Goal: Information Seeking & Learning: Compare options

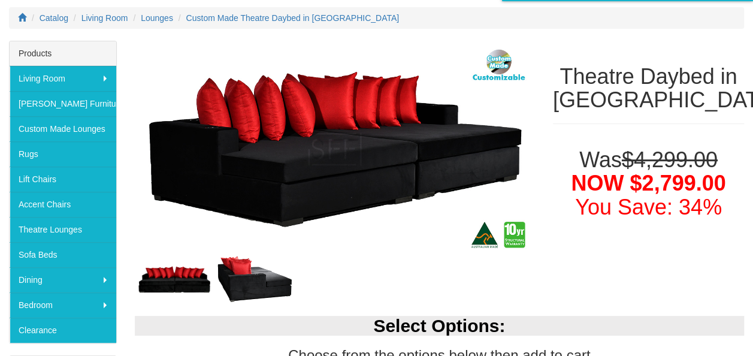
scroll to position [156, 0]
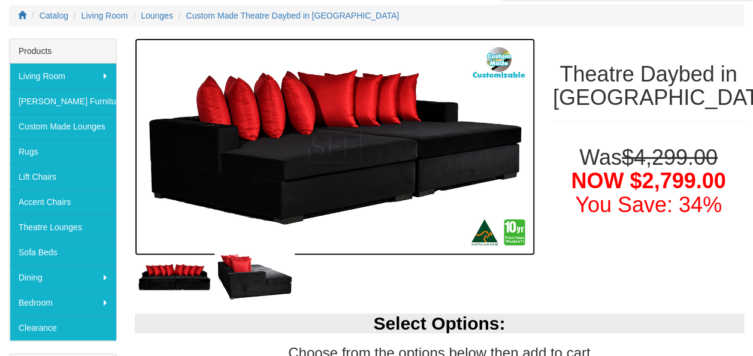
click at [347, 160] on img at bounding box center [335, 146] width 400 height 217
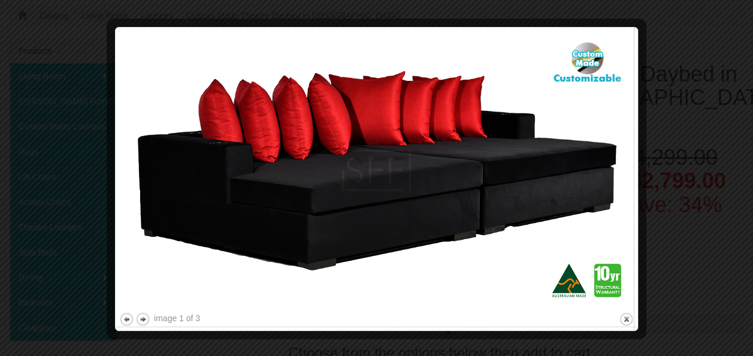
click at [667, 132] on div at bounding box center [376, 178] width 753 height 356
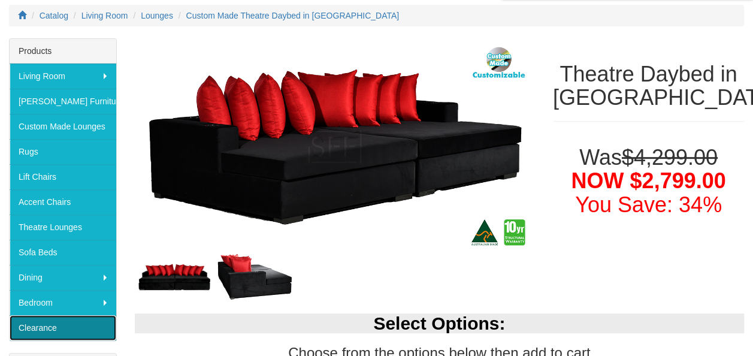
click at [60, 320] on link "Clearance" at bounding box center [63, 327] width 107 height 25
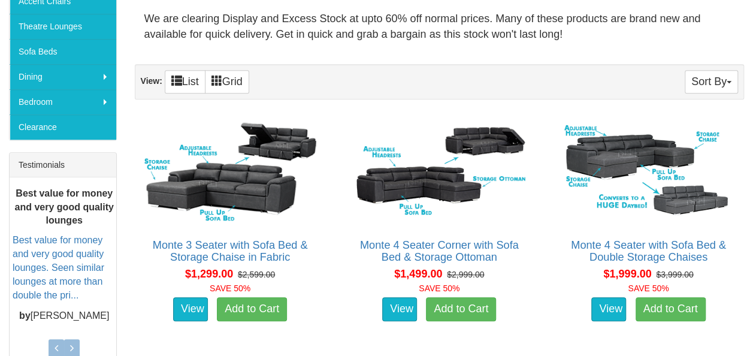
scroll to position [365, 0]
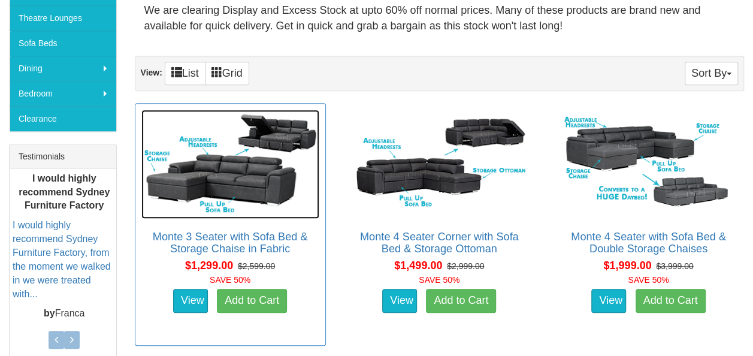
click at [207, 176] on img at bounding box center [230, 164] width 178 height 109
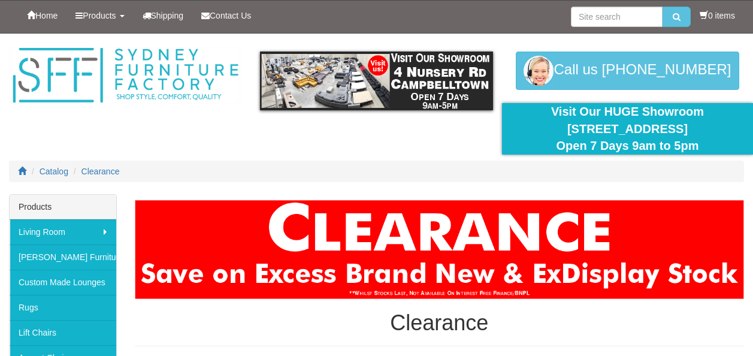
scroll to position [354, 0]
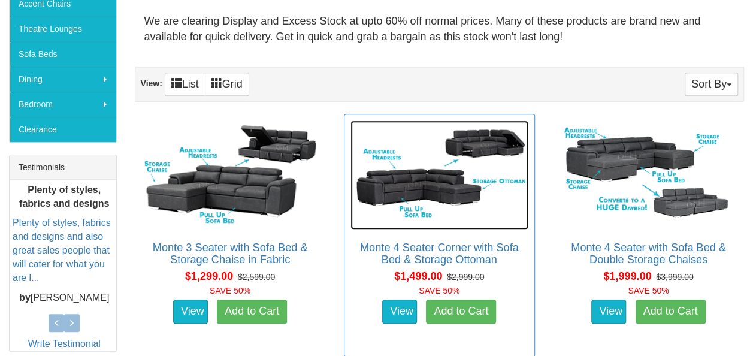
click at [436, 183] on img at bounding box center [439, 174] width 178 height 109
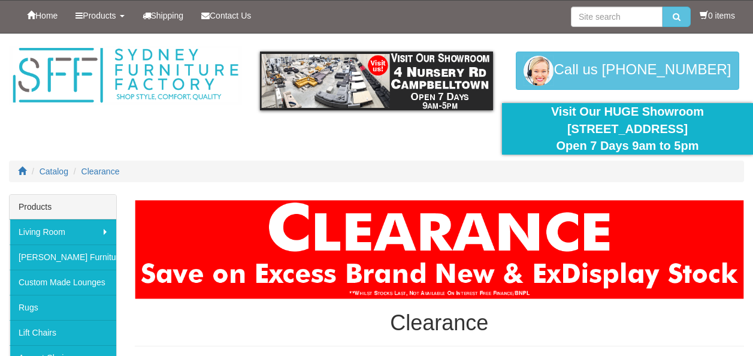
scroll to position [354, 0]
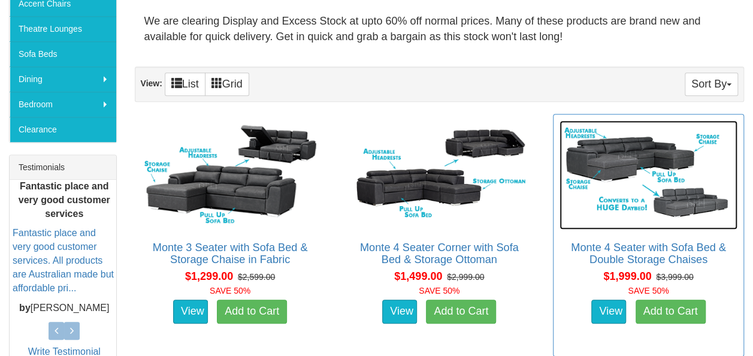
click at [686, 222] on img at bounding box center [648, 174] width 178 height 109
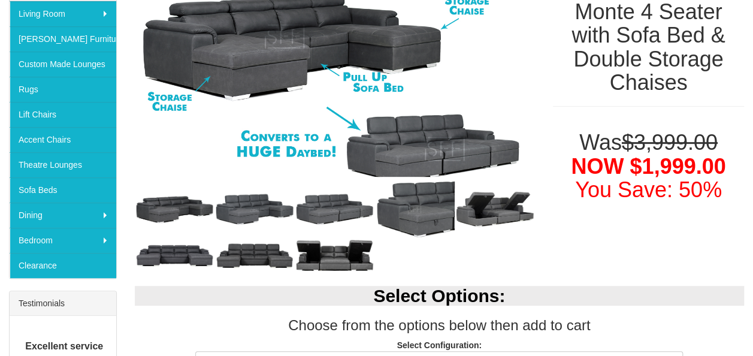
scroll to position [220, 0]
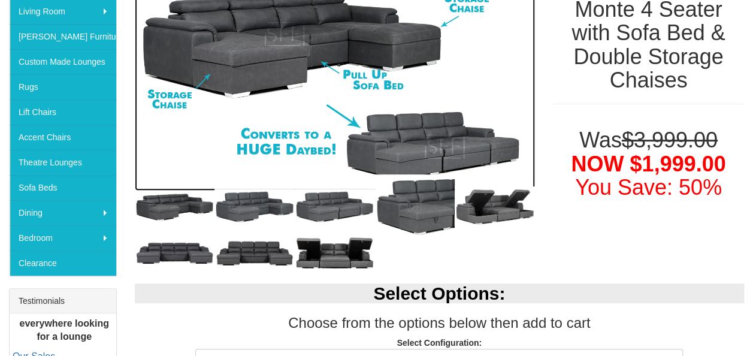
click at [227, 76] on img at bounding box center [335, 82] width 400 height 217
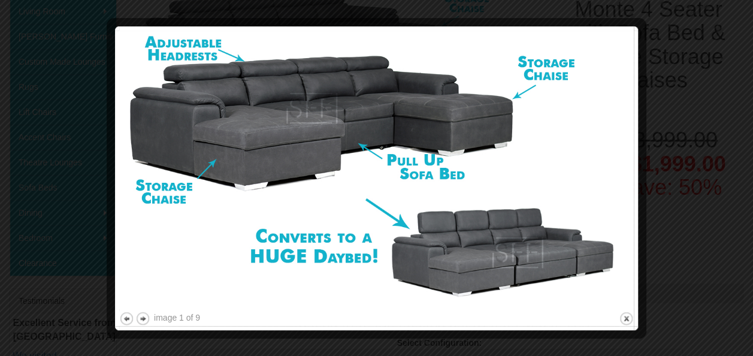
click at [680, 110] on div at bounding box center [376, 178] width 753 height 356
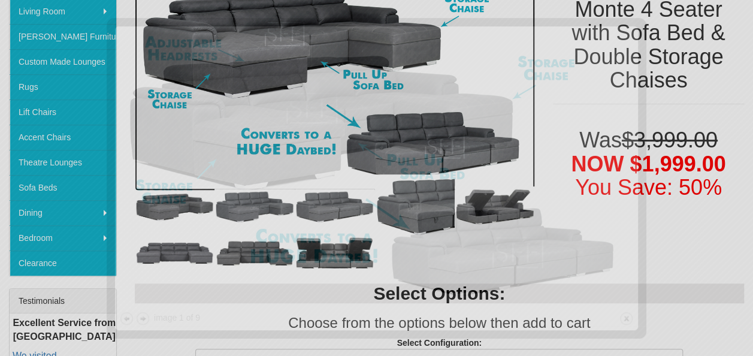
scroll to position [193, 0]
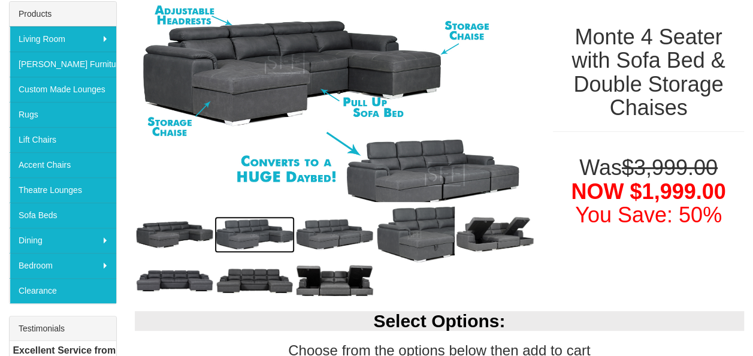
click at [237, 232] on img at bounding box center [254, 234] width 80 height 37
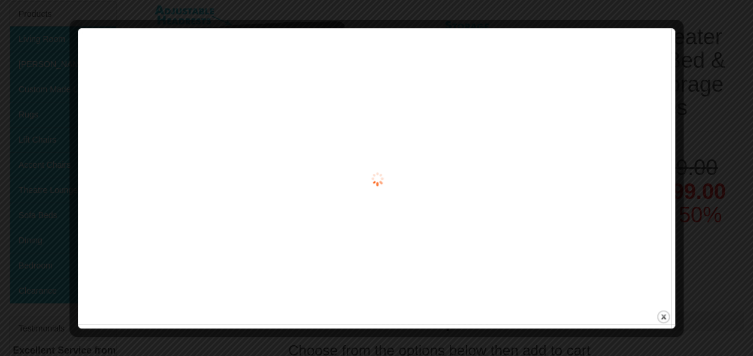
click at [237, 232] on div "image 1 of 9 previous next close" at bounding box center [376, 178] width 589 height 292
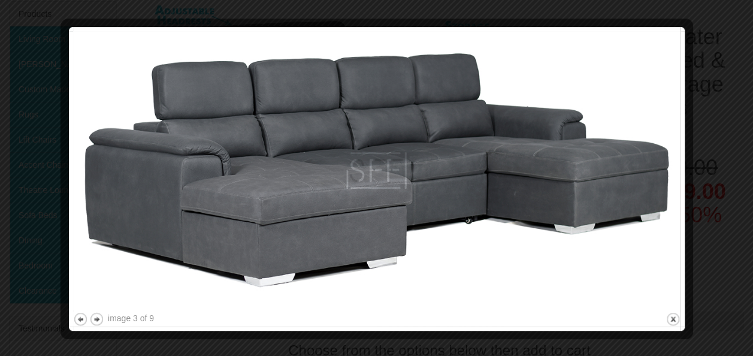
click at [718, 159] on div at bounding box center [376, 178] width 753 height 356
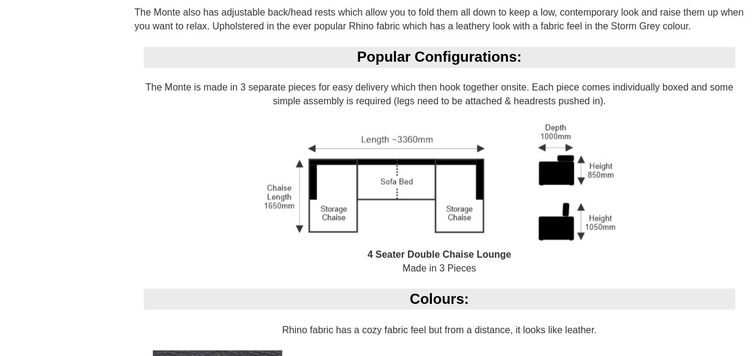
scroll to position [875, 0]
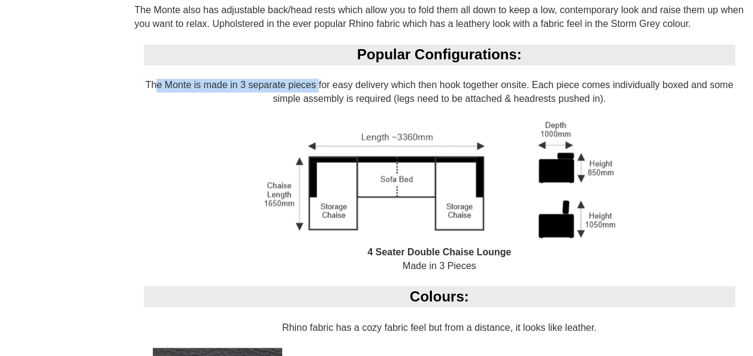
drag, startPoint x: 153, startPoint y: 81, endPoint x: 315, endPoint y: 89, distance: 162.4
click at [315, 89] on div "Popular Configurations: The Monte is made in 3 separate pieces for easy deliver…" at bounding box center [439, 164] width 609 height 241
drag, startPoint x: 315, startPoint y: 89, endPoint x: 438, endPoint y: 98, distance: 123.7
click at [438, 98] on div "Popular Configurations: The Monte is made in 3 separate pieces for easy deliver…" at bounding box center [439, 164] width 609 height 241
drag, startPoint x: 604, startPoint y: 98, endPoint x: 145, endPoint y: 87, distance: 459.4
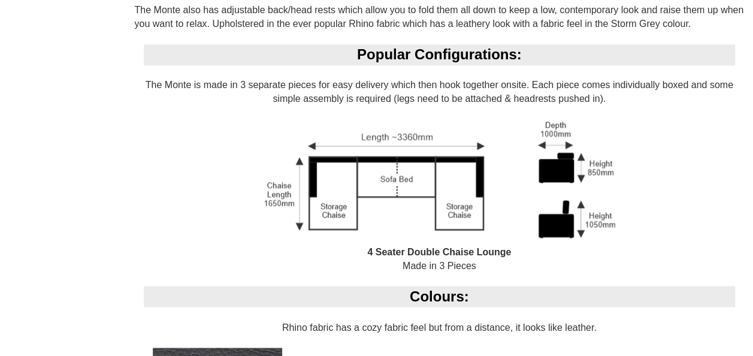
click at [145, 87] on div "Popular Configurations: The Monte is made in 3 separate pieces for easy deliver…" at bounding box center [439, 164] width 609 height 241
copy div "The Monte is made in 3 separate pieces for easy delivery which then hook togeth…"
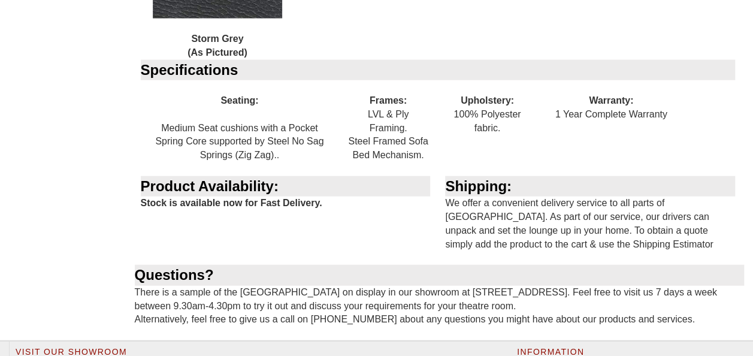
scroll to position [1336, 0]
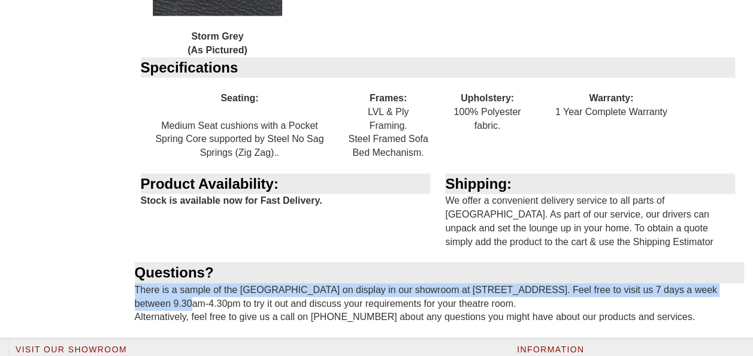
drag, startPoint x: 750, startPoint y: 281, endPoint x: 758, endPoint y: 270, distance: 14.1
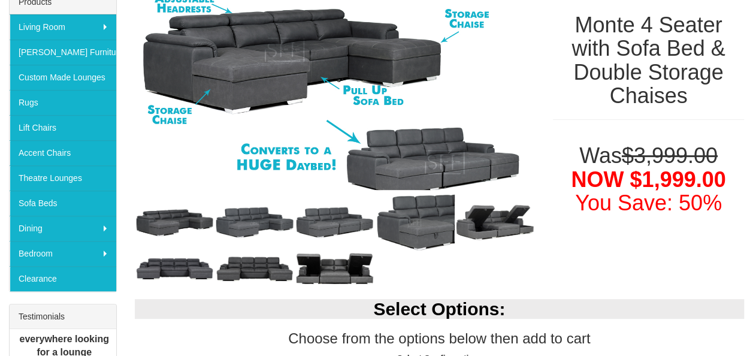
scroll to position [200, 0]
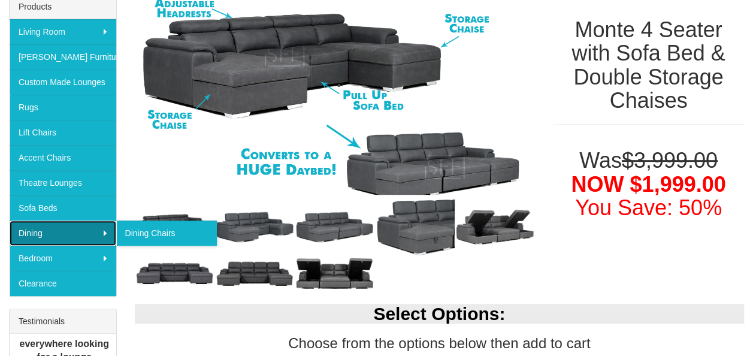
click at [90, 222] on link "Dining" at bounding box center [63, 232] width 107 height 25
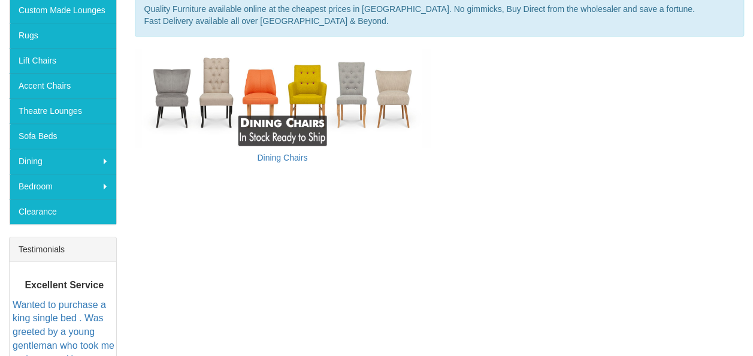
scroll to position [278, 0]
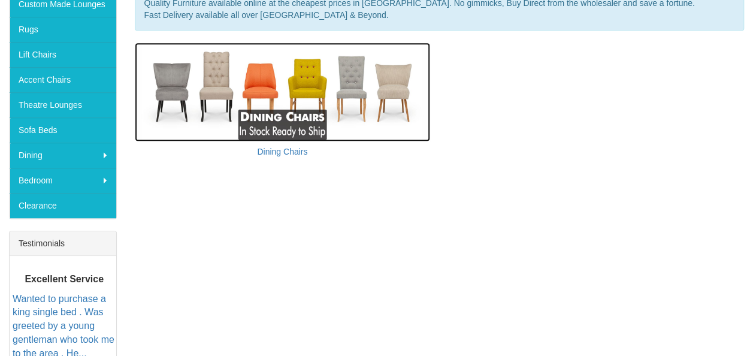
click at [274, 94] on img at bounding box center [283, 92] width 296 height 99
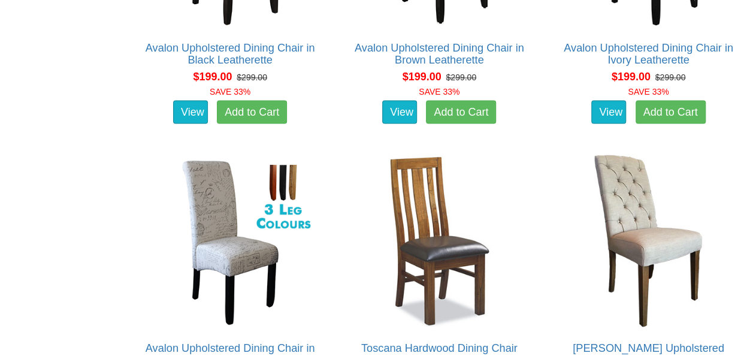
scroll to position [1036, 0]
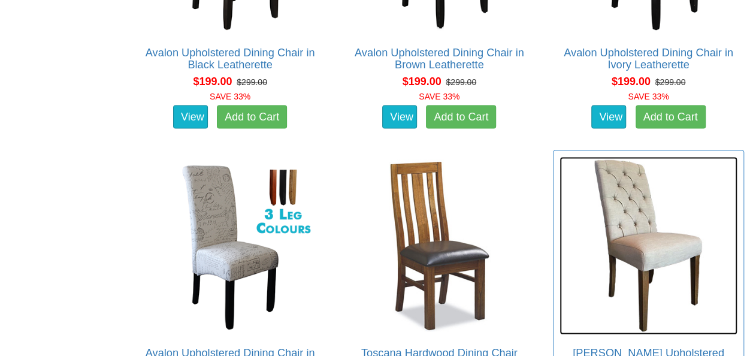
click at [605, 215] on img at bounding box center [648, 245] width 178 height 178
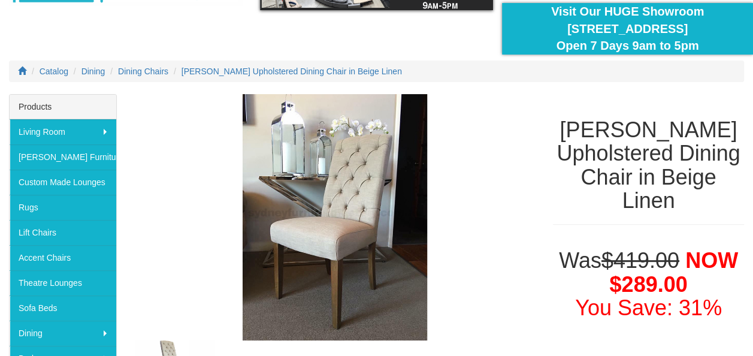
scroll to position [96, 0]
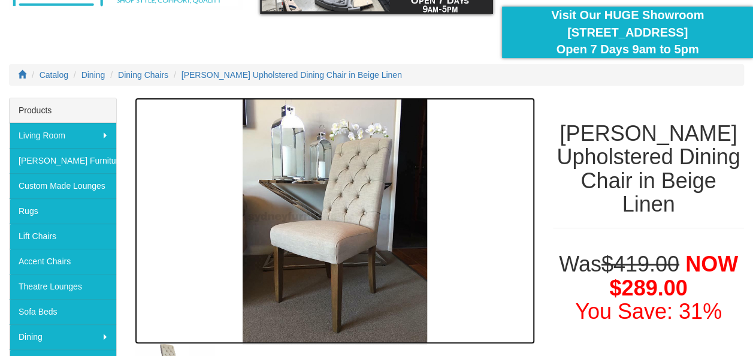
click at [284, 263] on img at bounding box center [335, 221] width 400 height 246
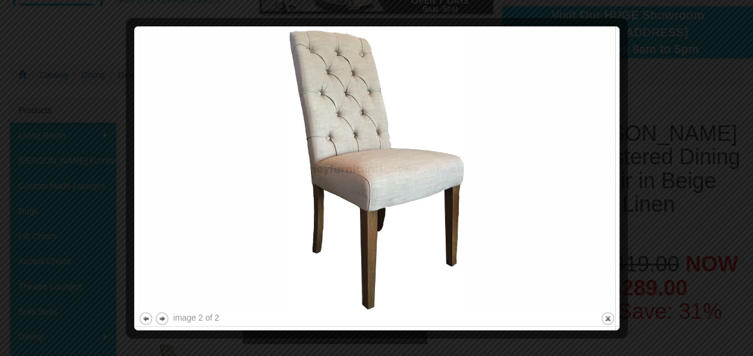
click at [638, 175] on div at bounding box center [376, 178] width 753 height 356
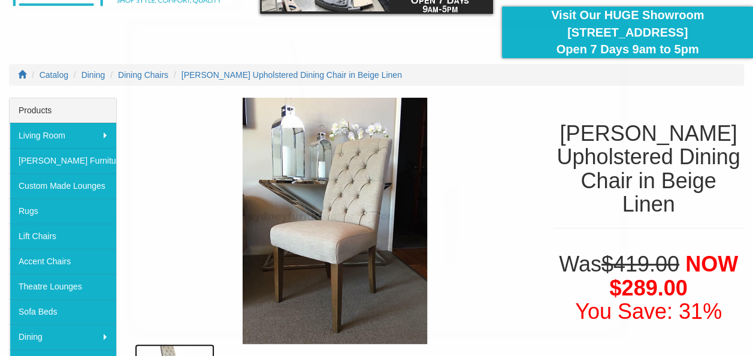
scroll to position [130, 0]
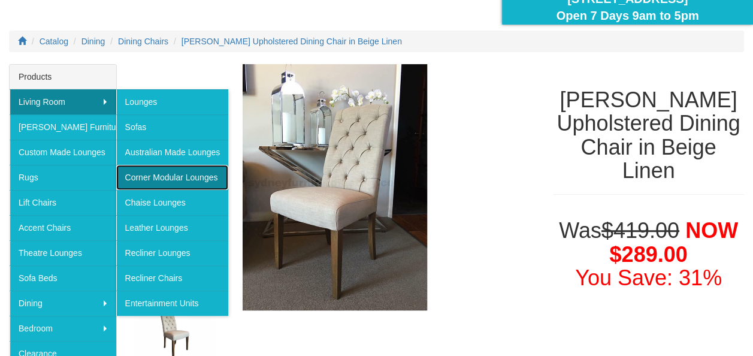
click at [162, 175] on link "Corner Modular Lounges" at bounding box center [172, 177] width 113 height 25
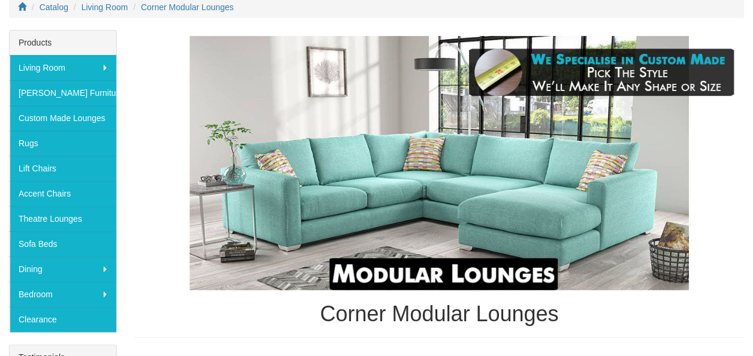
scroll to position [174, 0]
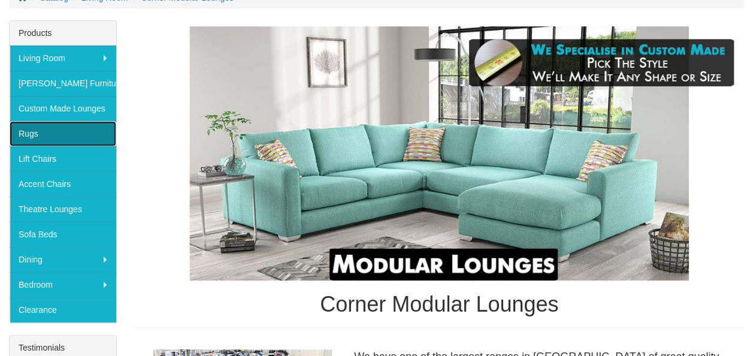
click at [50, 134] on link "Rugs" at bounding box center [63, 133] width 107 height 25
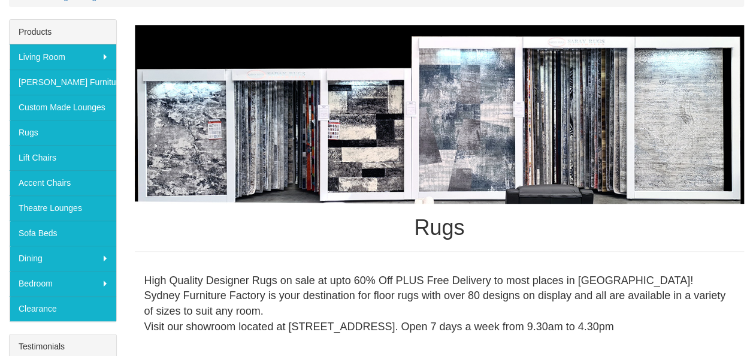
scroll to position [176, 0]
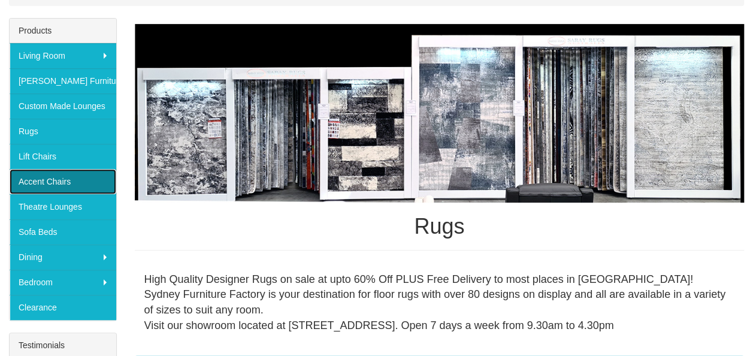
click at [83, 178] on link "Accent Chairs" at bounding box center [63, 181] width 107 height 25
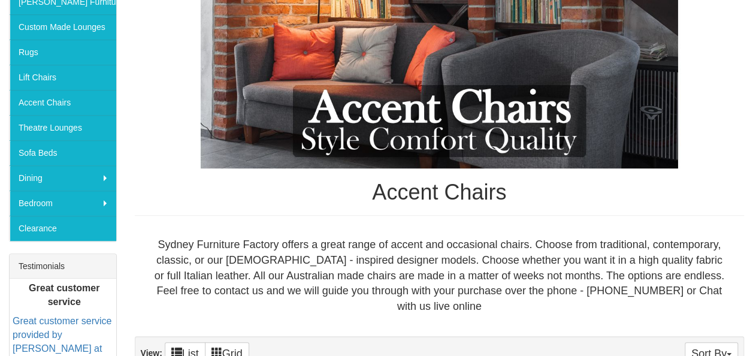
scroll to position [257, 0]
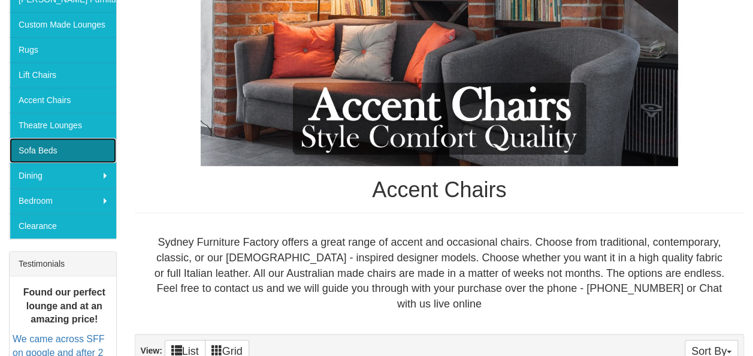
click at [53, 150] on link "Sofa Beds" at bounding box center [63, 150] width 107 height 25
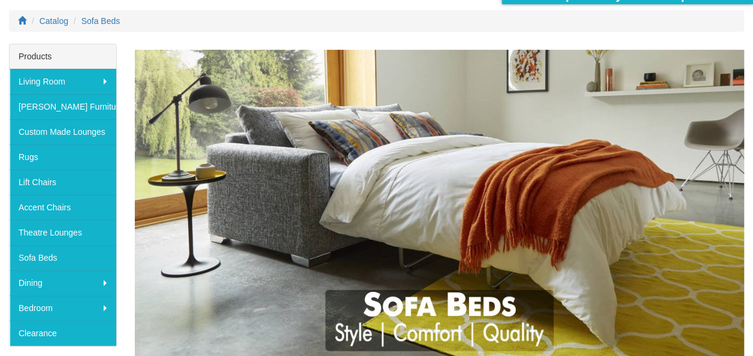
scroll to position [163, 0]
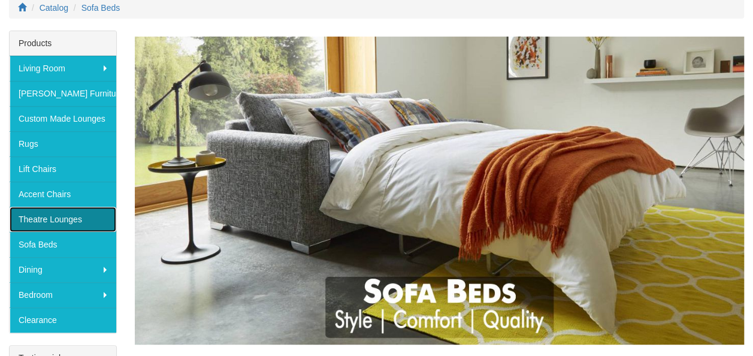
click at [57, 217] on link "Theatre Lounges" at bounding box center [63, 219] width 107 height 25
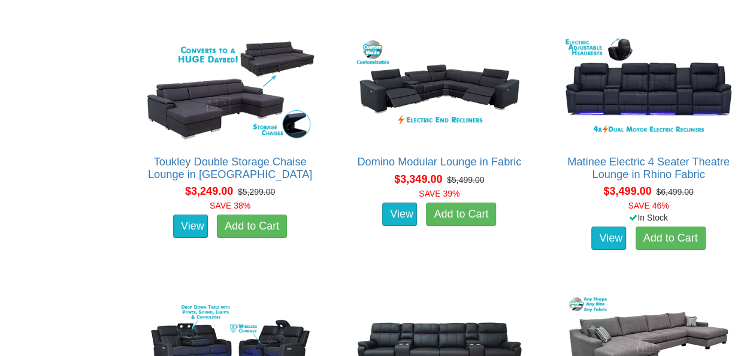
scroll to position [2017, 0]
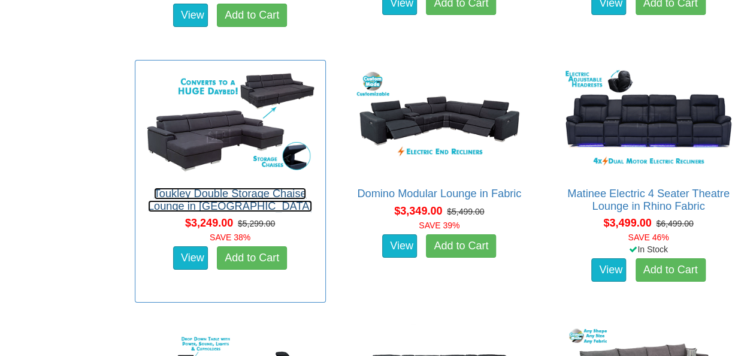
click at [260, 195] on link "Toukley Double Storage Chaise Lounge in Fabric" at bounding box center [230, 199] width 164 height 24
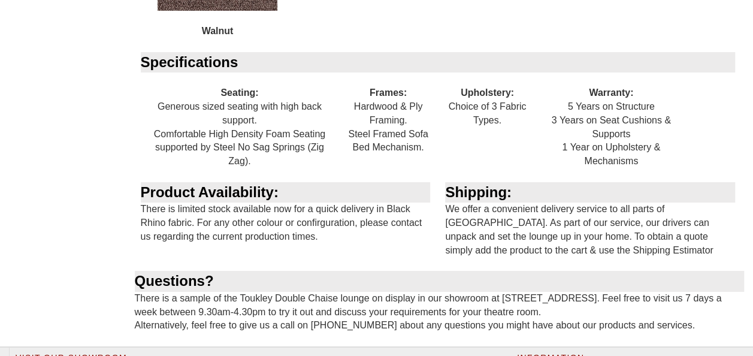
scroll to position [2115, 0]
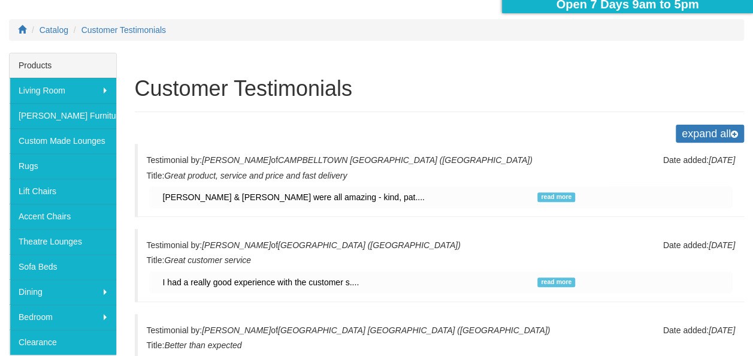
scroll to position [137, 0]
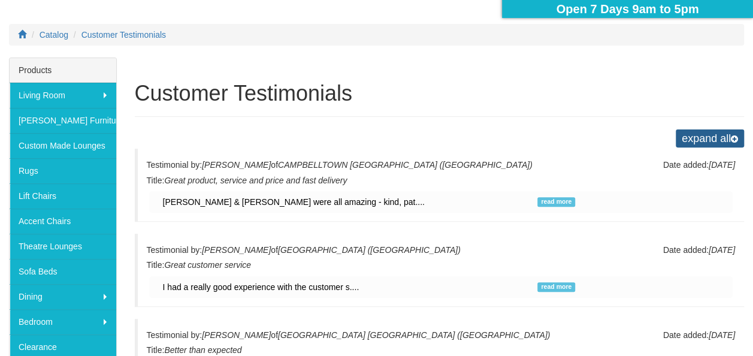
click at [727, 133] on span "expand all" at bounding box center [709, 138] width 68 height 18
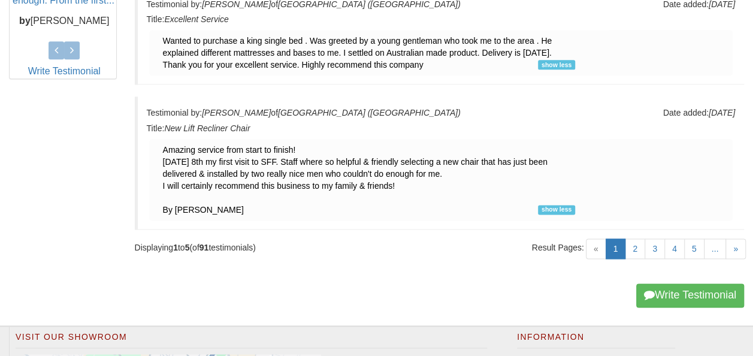
scroll to position [654, 0]
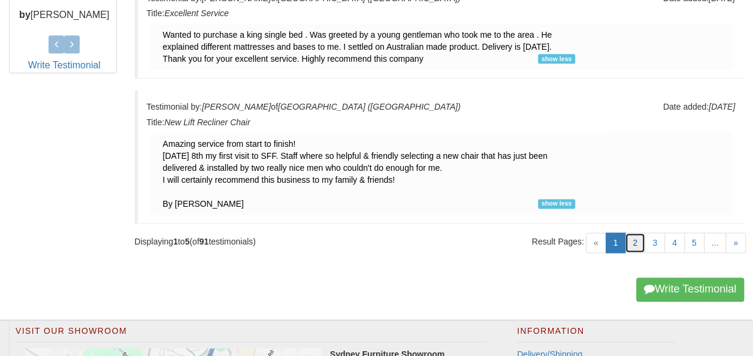
click at [639, 239] on link "2" at bounding box center [634, 242] width 20 height 20
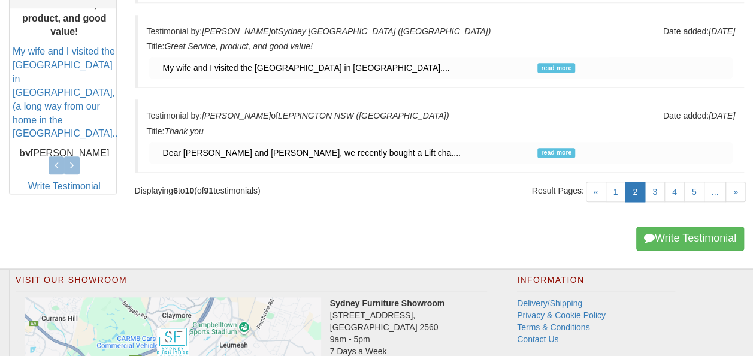
scroll to position [526, 0]
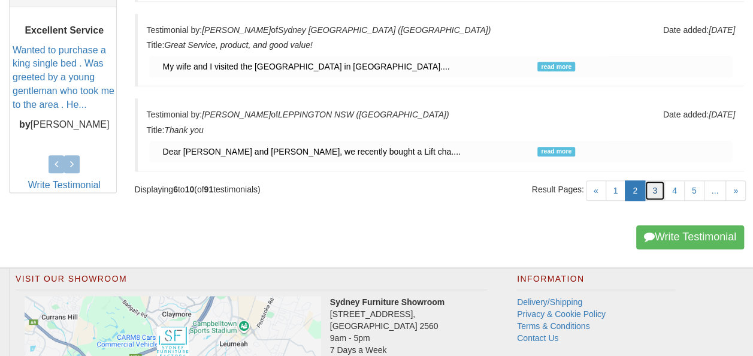
click at [657, 184] on link "3" at bounding box center [654, 190] width 20 height 20
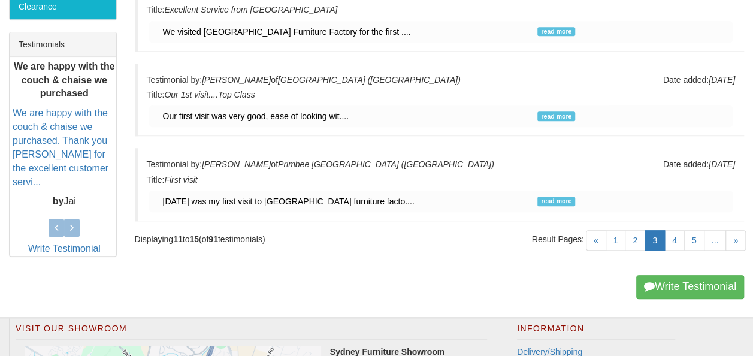
scroll to position [490, 0]
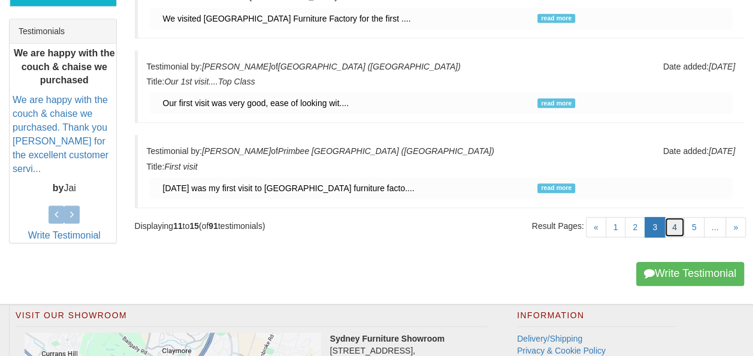
click at [667, 224] on link "4" at bounding box center [674, 227] width 20 height 20
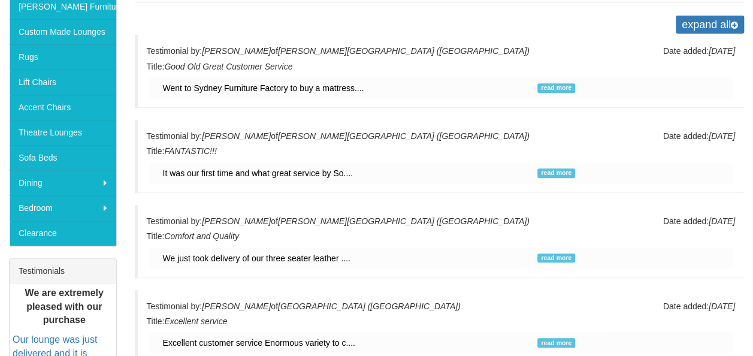
scroll to position [254, 0]
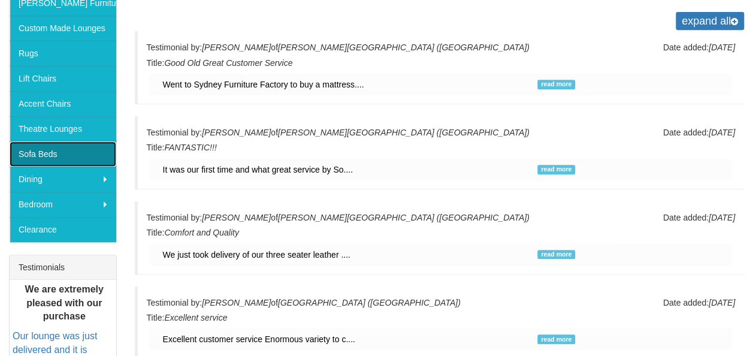
click at [90, 160] on link "Sofa Beds" at bounding box center [63, 153] width 107 height 25
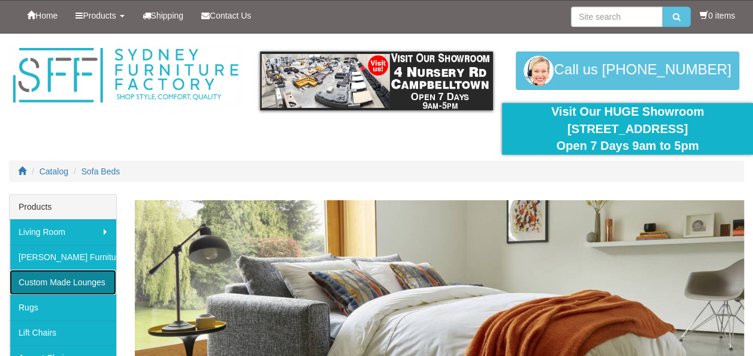
click at [63, 274] on link "Custom Made Lounges" at bounding box center [63, 281] width 107 height 25
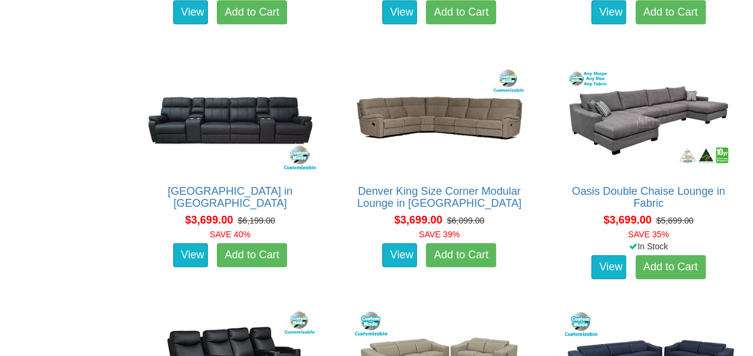
scroll to position [3606, 0]
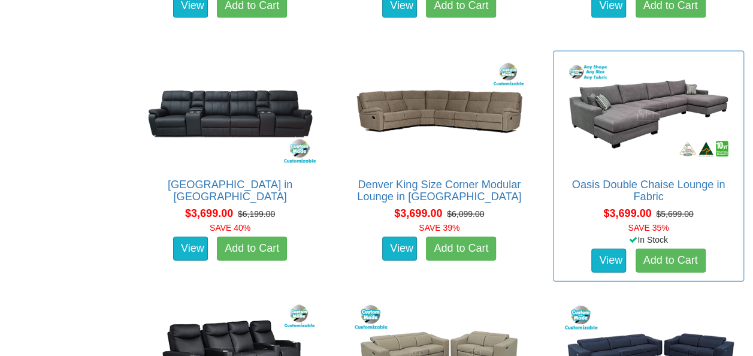
click at [728, 242] on div "In Stock" at bounding box center [648, 239] width 196 height 12
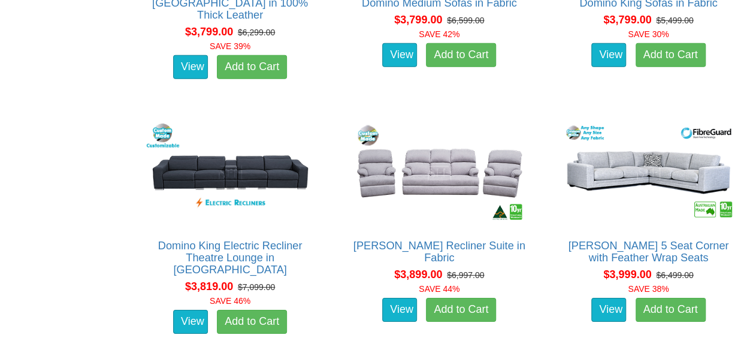
scroll to position [4023, 0]
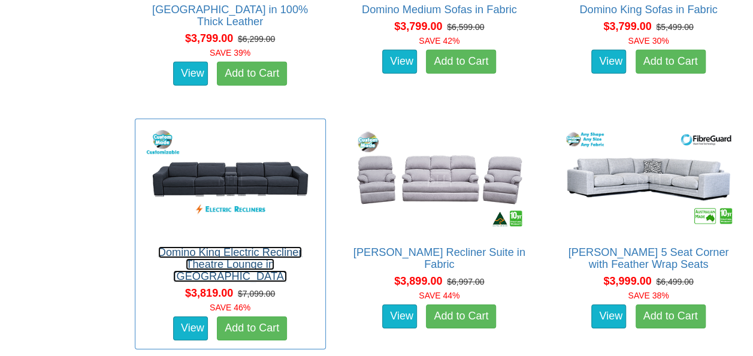
click at [216, 257] on link "Domino King Electric Recliner Theatre Lounge in Fabric" at bounding box center [230, 264] width 144 height 36
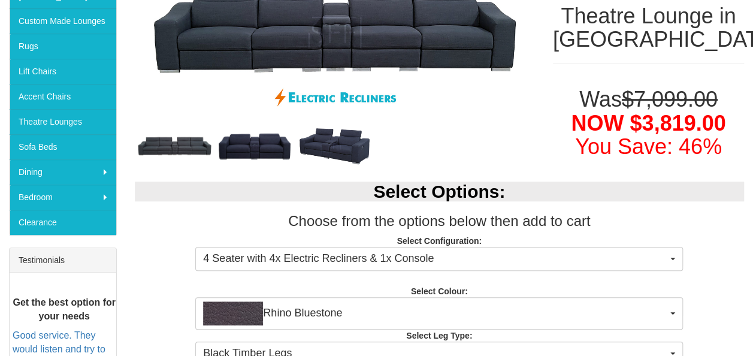
scroll to position [268, 0]
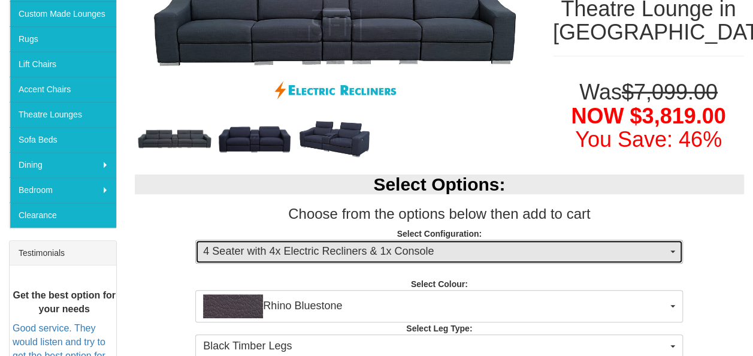
click at [645, 248] on span "4 Seater with 4x Electric Recliners & 1x Console" at bounding box center [435, 252] width 464 height 16
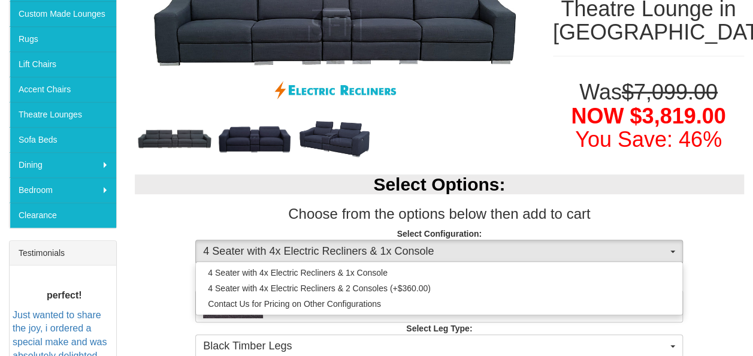
click at [705, 222] on div "Select Options: Choose from the options below then add to cart Select Configura…" at bounding box center [439, 264] width 627 height 204
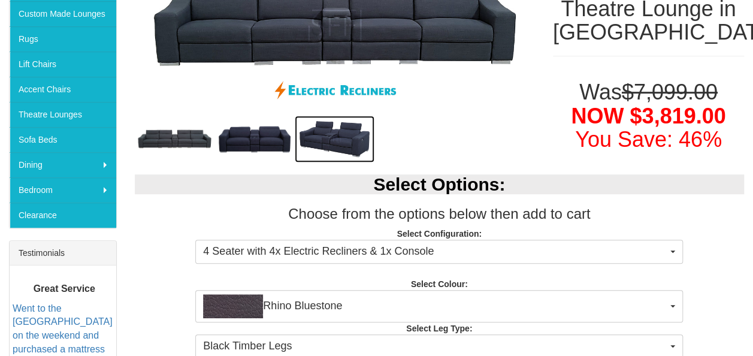
click at [324, 143] on img at bounding box center [335, 139] width 80 height 47
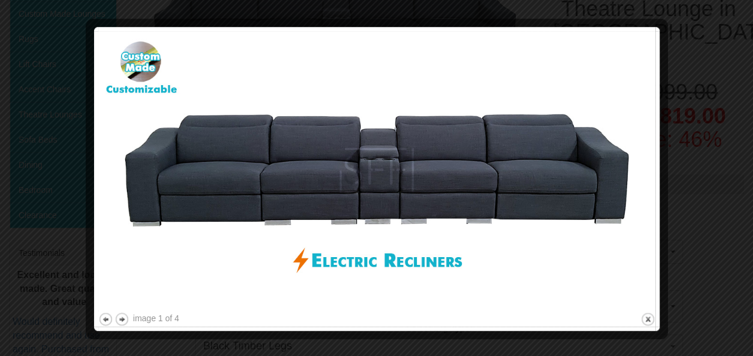
click at [740, 45] on div at bounding box center [376, 178] width 753 height 356
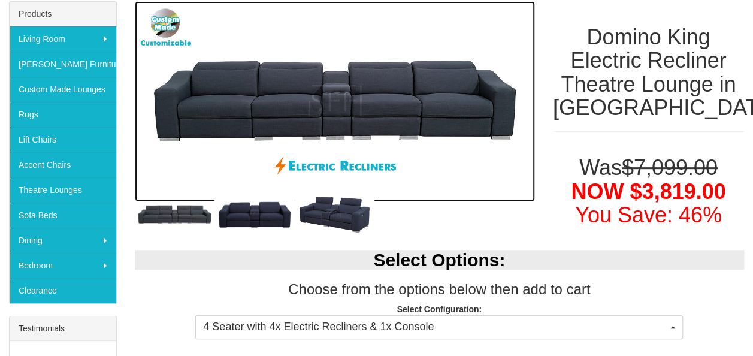
scroll to position [0, 0]
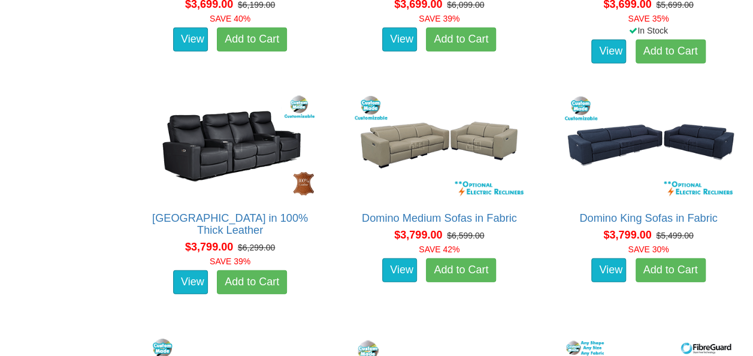
scroll to position [3808, 0]
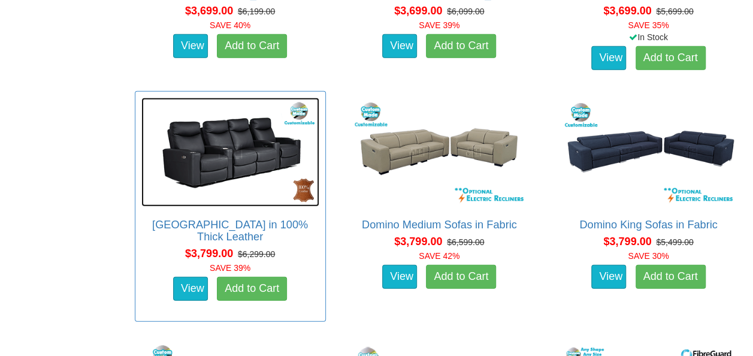
click at [210, 157] on img at bounding box center [230, 152] width 178 height 109
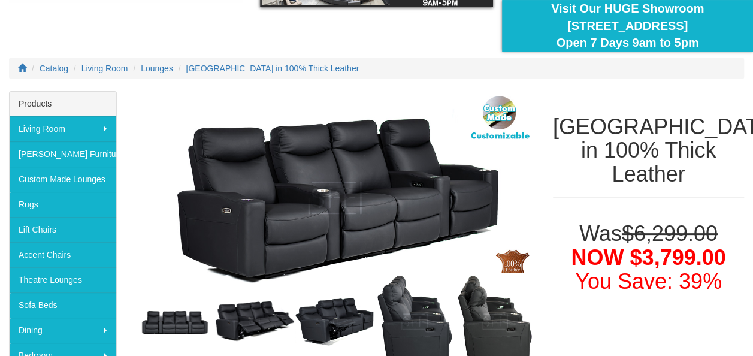
scroll to position [80, 0]
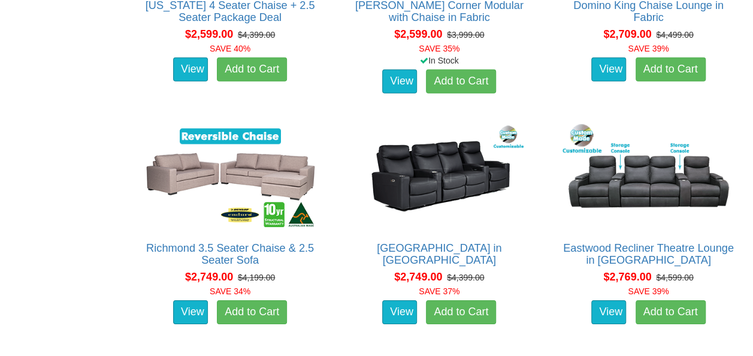
scroll to position [1852, 0]
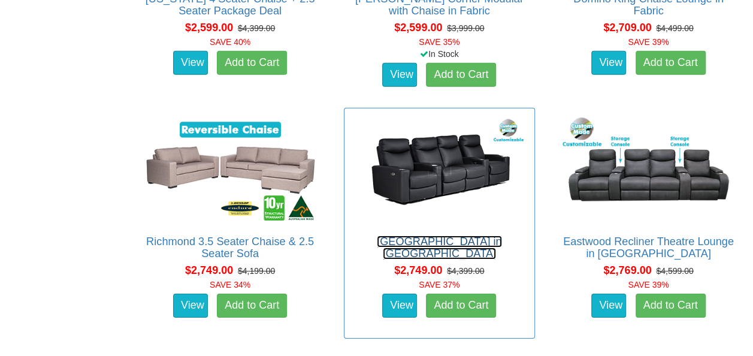
click at [432, 238] on link "[GEOGRAPHIC_DATA] in [GEOGRAPHIC_DATA]" at bounding box center [439, 247] width 125 height 24
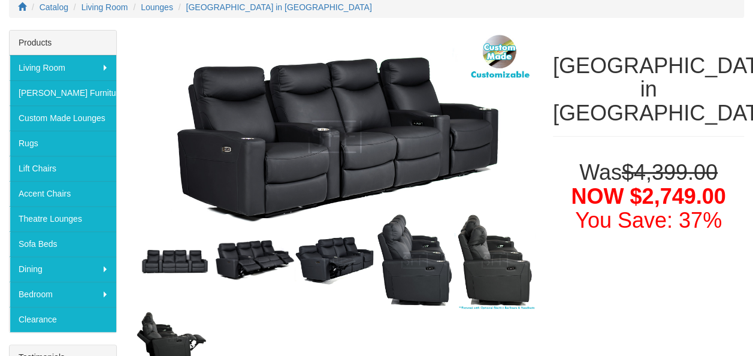
scroll to position [156, 0]
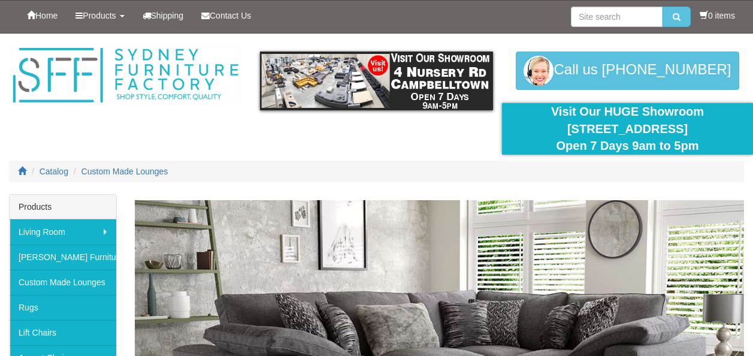
scroll to position [1852, 0]
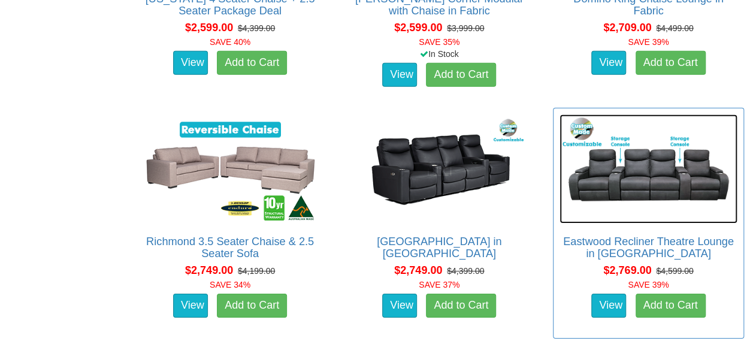
click at [657, 184] on img at bounding box center [648, 168] width 178 height 109
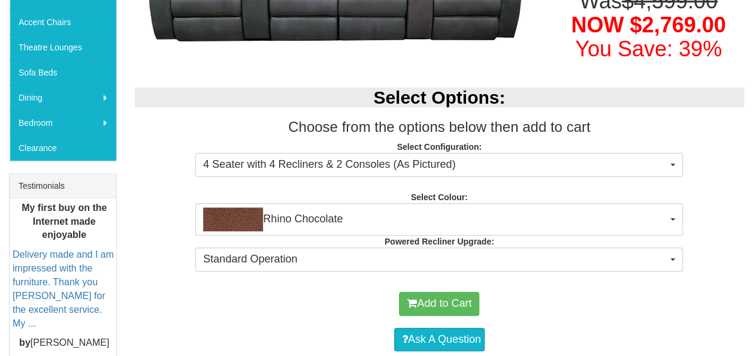
scroll to position [339, 0]
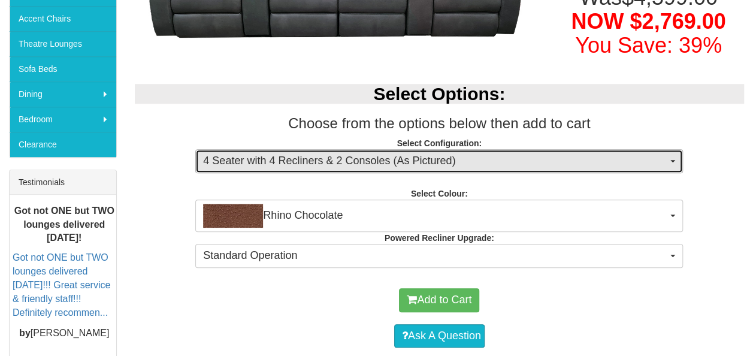
click at [441, 160] on span "4 Seater with 4 Recliners & 2 Consoles (As Pictured)" at bounding box center [435, 161] width 464 height 16
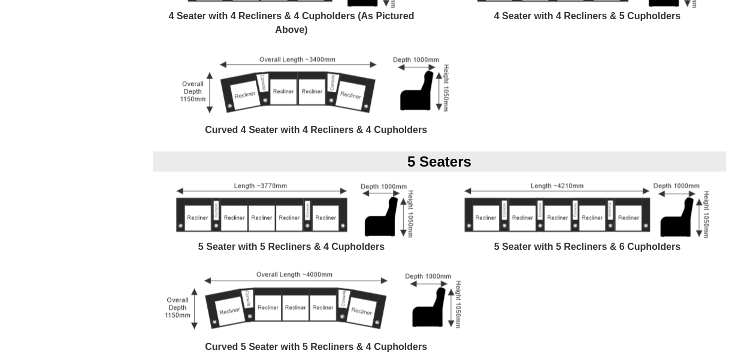
scroll to position [987, 0]
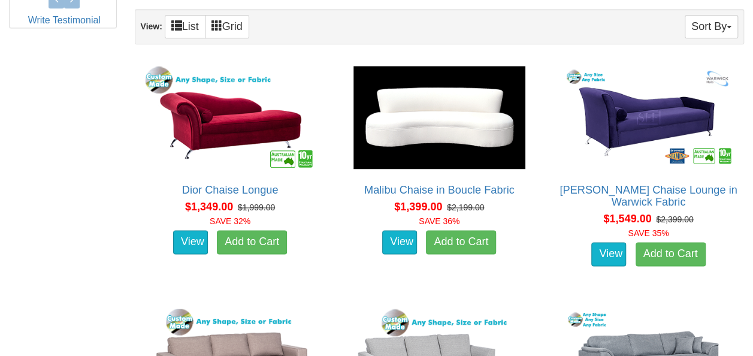
scroll to position [698, 0]
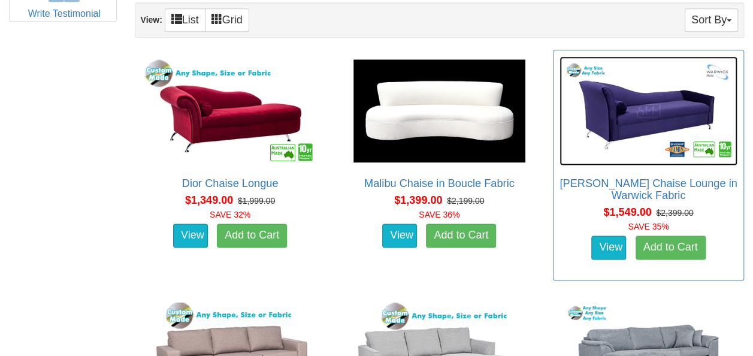
click at [623, 116] on img at bounding box center [648, 110] width 178 height 109
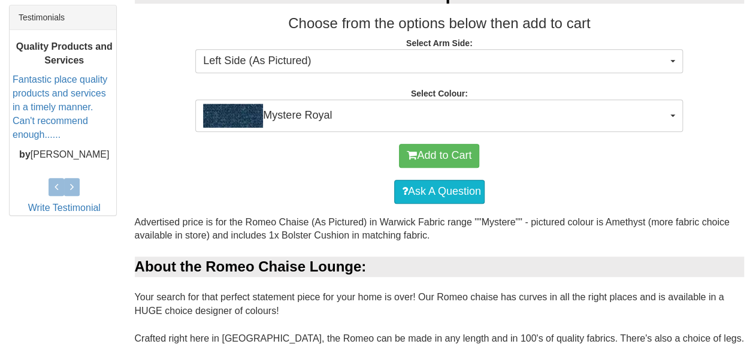
scroll to position [513, 0]
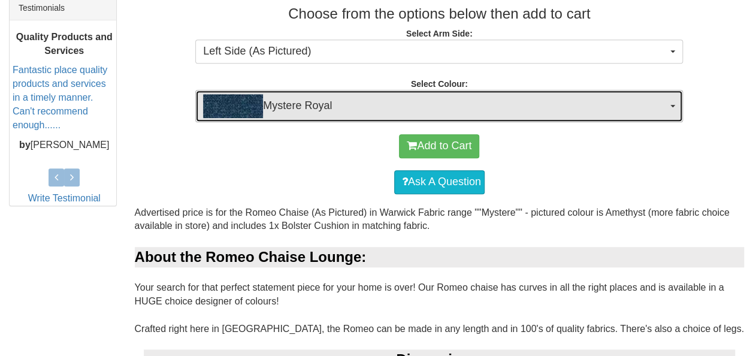
click at [644, 96] on span "Mystere Royal" at bounding box center [435, 106] width 464 height 24
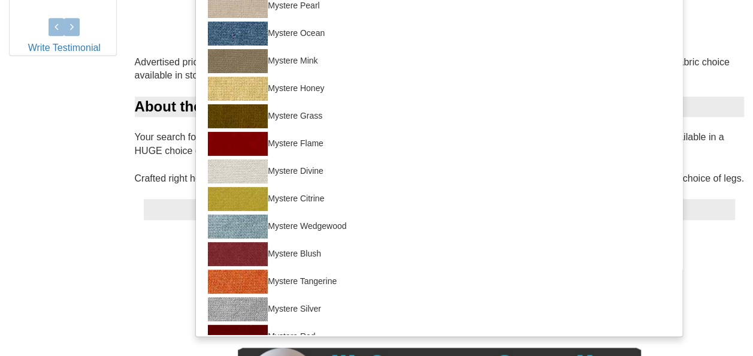
scroll to position [679, 0]
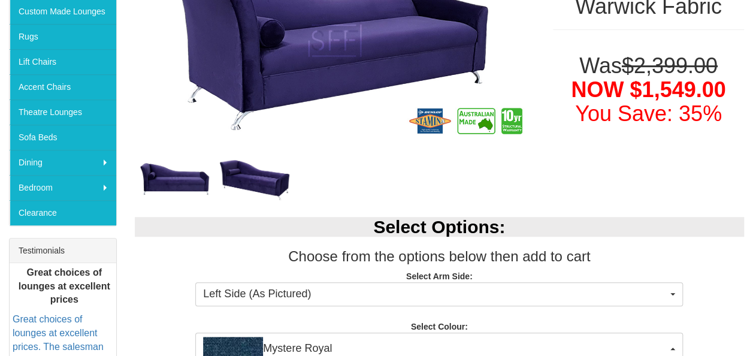
scroll to position [265, 0]
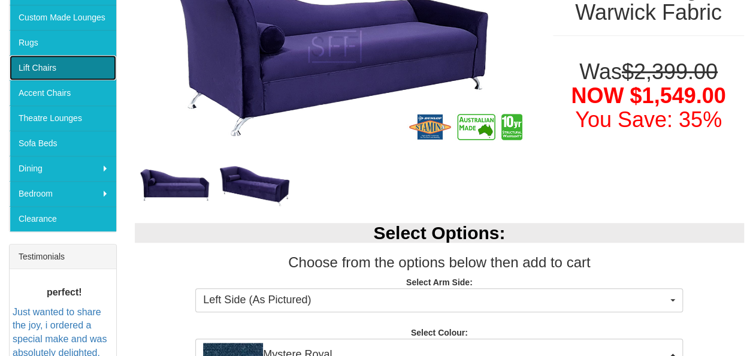
click at [66, 71] on link "Lift Chairs" at bounding box center [63, 67] width 107 height 25
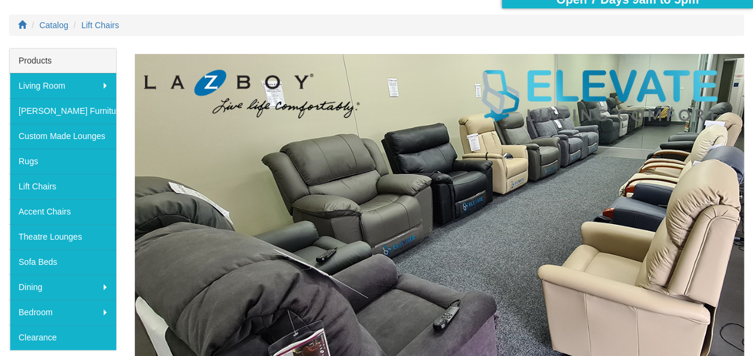
scroll to position [133, 0]
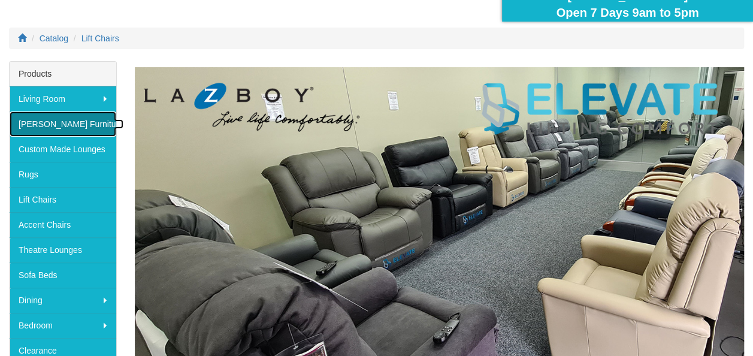
click at [65, 132] on link "[PERSON_NAME] Furniture" at bounding box center [63, 123] width 107 height 25
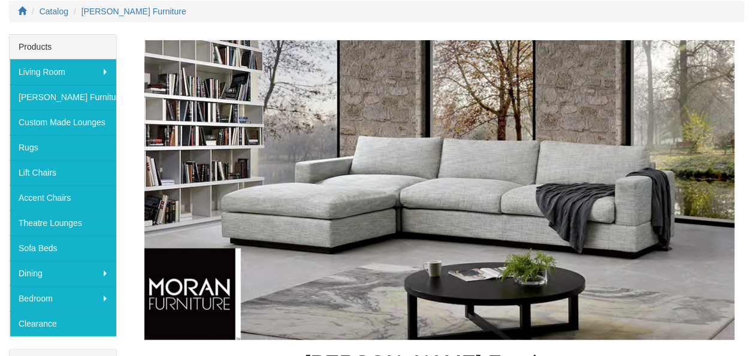
scroll to position [162, 0]
